Goal: Transaction & Acquisition: Purchase product/service

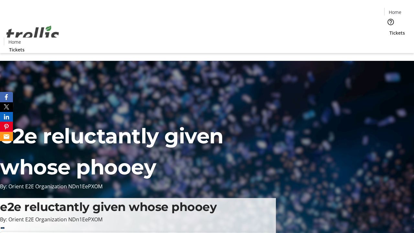
click at [390, 29] on span "Tickets" at bounding box center [398, 32] width 16 height 7
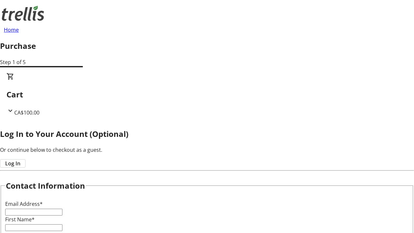
type input "FREE"
type input "[EMAIL_ADDRESS][DOMAIN_NAME]"
type input "Cassie"
type input "[PERSON_NAME]"
